Goal: Task Accomplishment & Management: Manage account settings

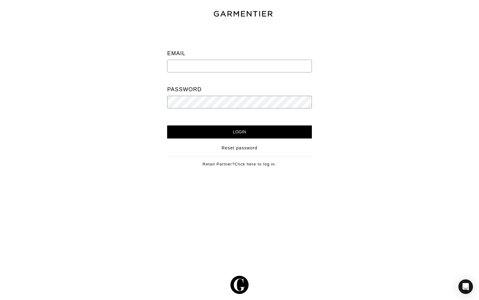
click at [221, 66] on input "email" at bounding box center [239, 66] width 144 height 13
type input "[MEDICAL_DATA][EMAIL_ADDRESS][DOMAIN_NAME]"
click at [228, 133] on input "Login" at bounding box center [239, 131] width 144 height 13
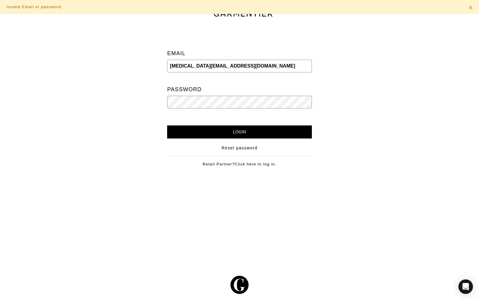
click at [227, 68] on input "[MEDICAL_DATA][EMAIL_ADDRESS][DOMAIN_NAME]" at bounding box center [239, 66] width 144 height 13
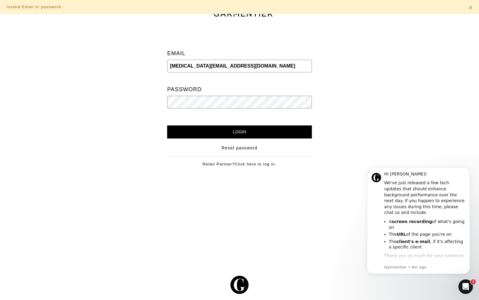
click at [226, 71] on input "[MEDICAL_DATA][EMAIL_ADDRESS][DOMAIN_NAME]" at bounding box center [239, 66] width 144 height 13
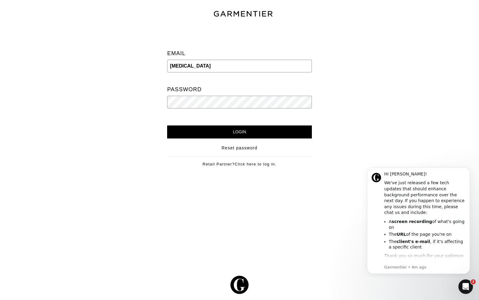
click at [228, 66] on input "nikita" at bounding box center [239, 66] width 144 height 13
type input "[MEDICAL_DATA][EMAIL_ADDRESS][DOMAIN_NAME]"
click at [195, 126] on input "Login" at bounding box center [239, 131] width 144 height 13
click at [167, 125] on input "Login" at bounding box center [239, 131] width 144 height 13
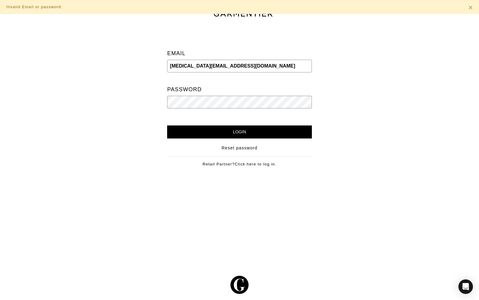
click at [181, 121] on div "Email [MEDICAL_DATA][EMAIL_ADDRESS][DOMAIN_NAME] Password" at bounding box center [239, 80] width 135 height 90
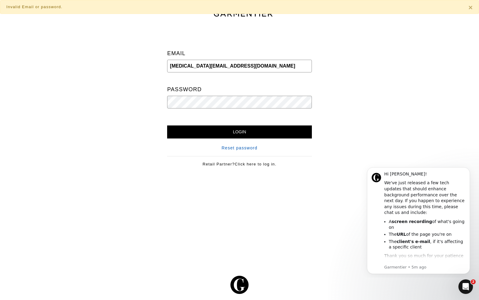
click at [233, 149] on link "Reset password" at bounding box center [240, 148] width 36 height 6
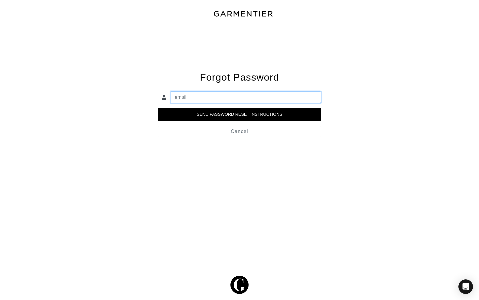
click at [203, 100] on input "email" at bounding box center [246, 97] width 151 height 12
type input "[MEDICAL_DATA][EMAIL_ADDRESS][DOMAIN_NAME]"
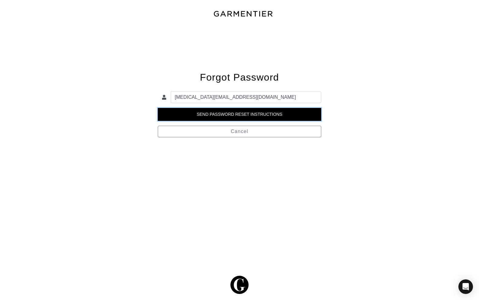
click at [225, 114] on input "Send Password Reset Instructions" at bounding box center [240, 114] width 164 height 13
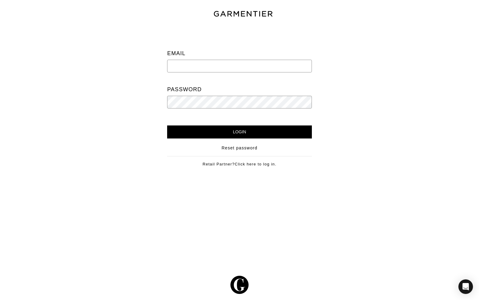
click at [195, 68] on input "email" at bounding box center [239, 66] width 144 height 13
